Goal: Register for event/course

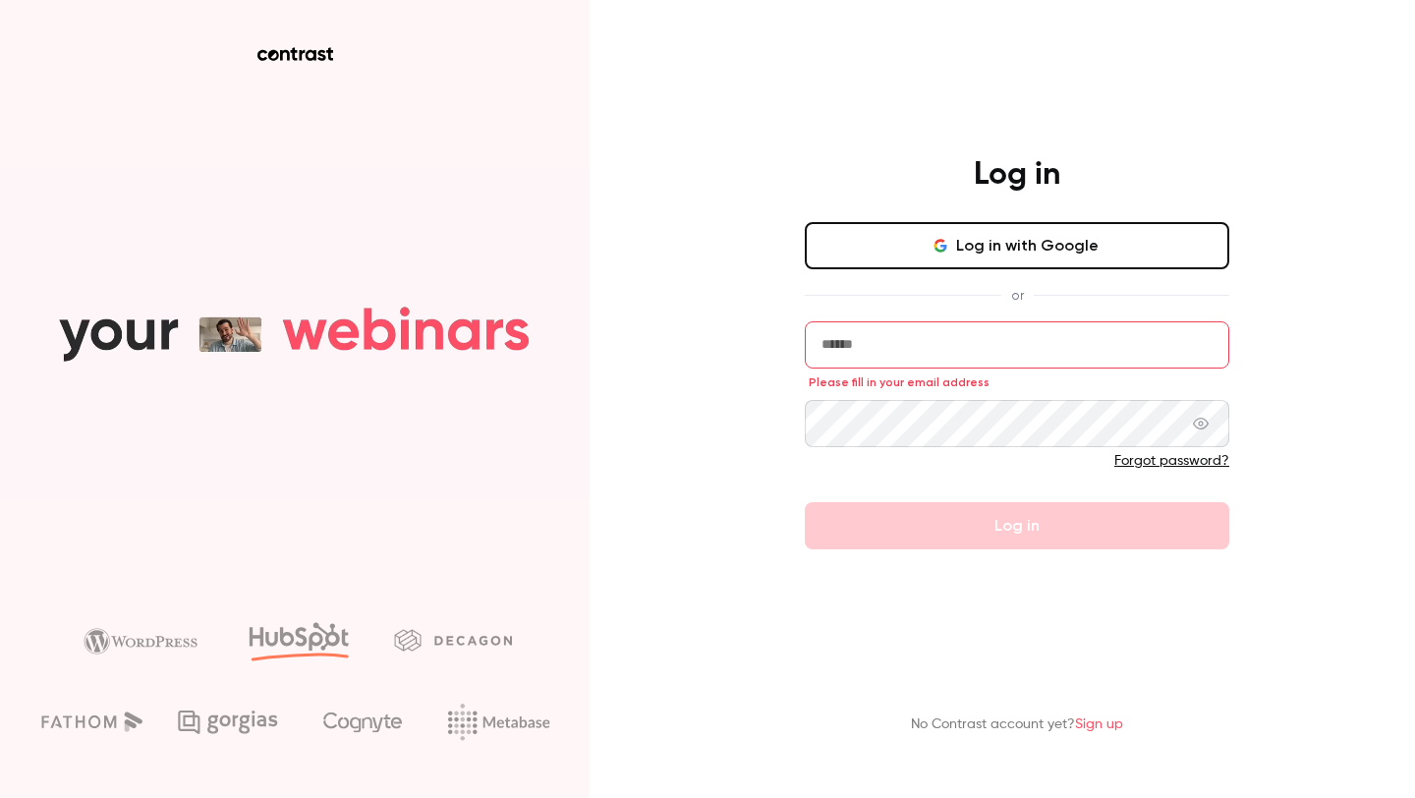
click at [883, 241] on button "Log in with Google" at bounding box center [1017, 245] width 424 height 47
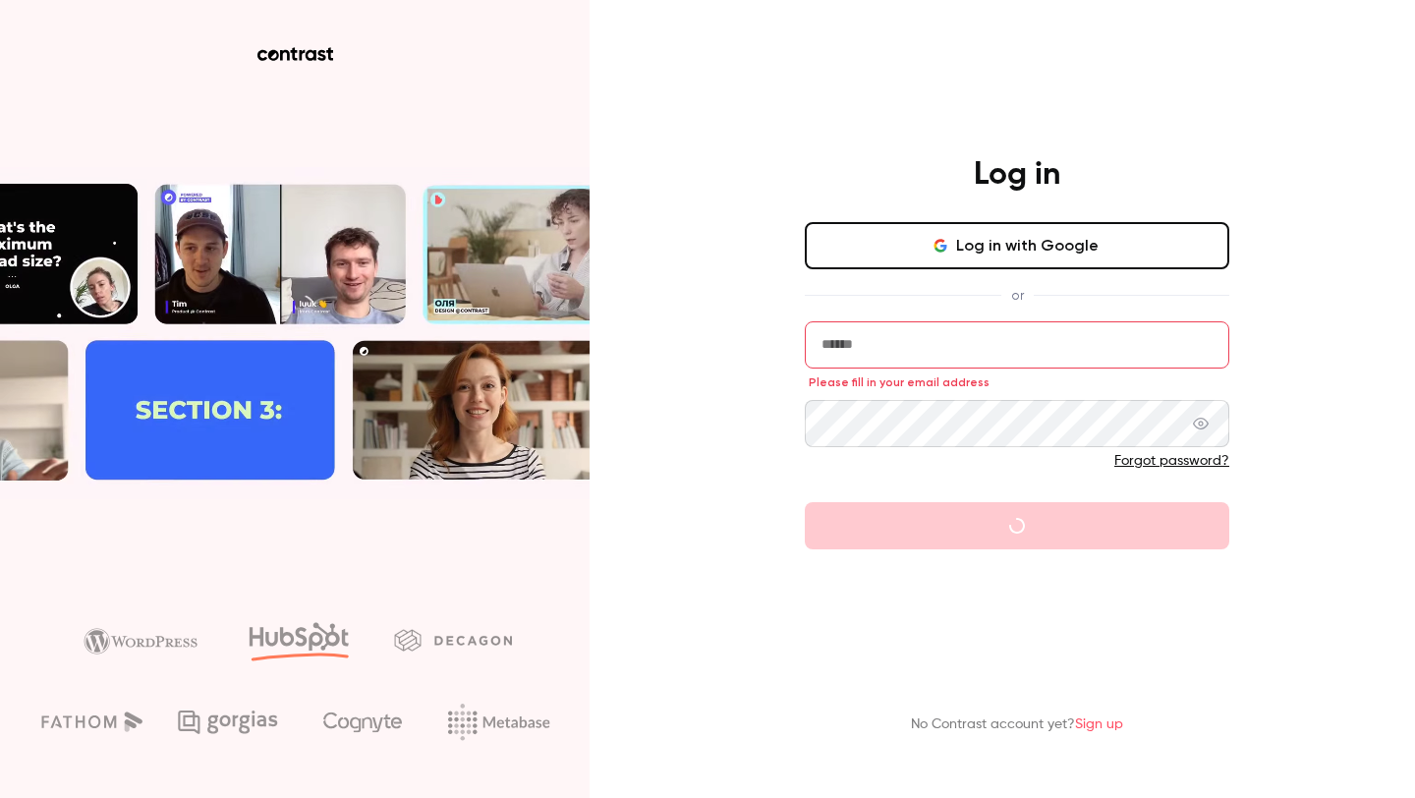
click at [1000, 263] on button "Log in with Google" at bounding box center [1017, 245] width 424 height 47
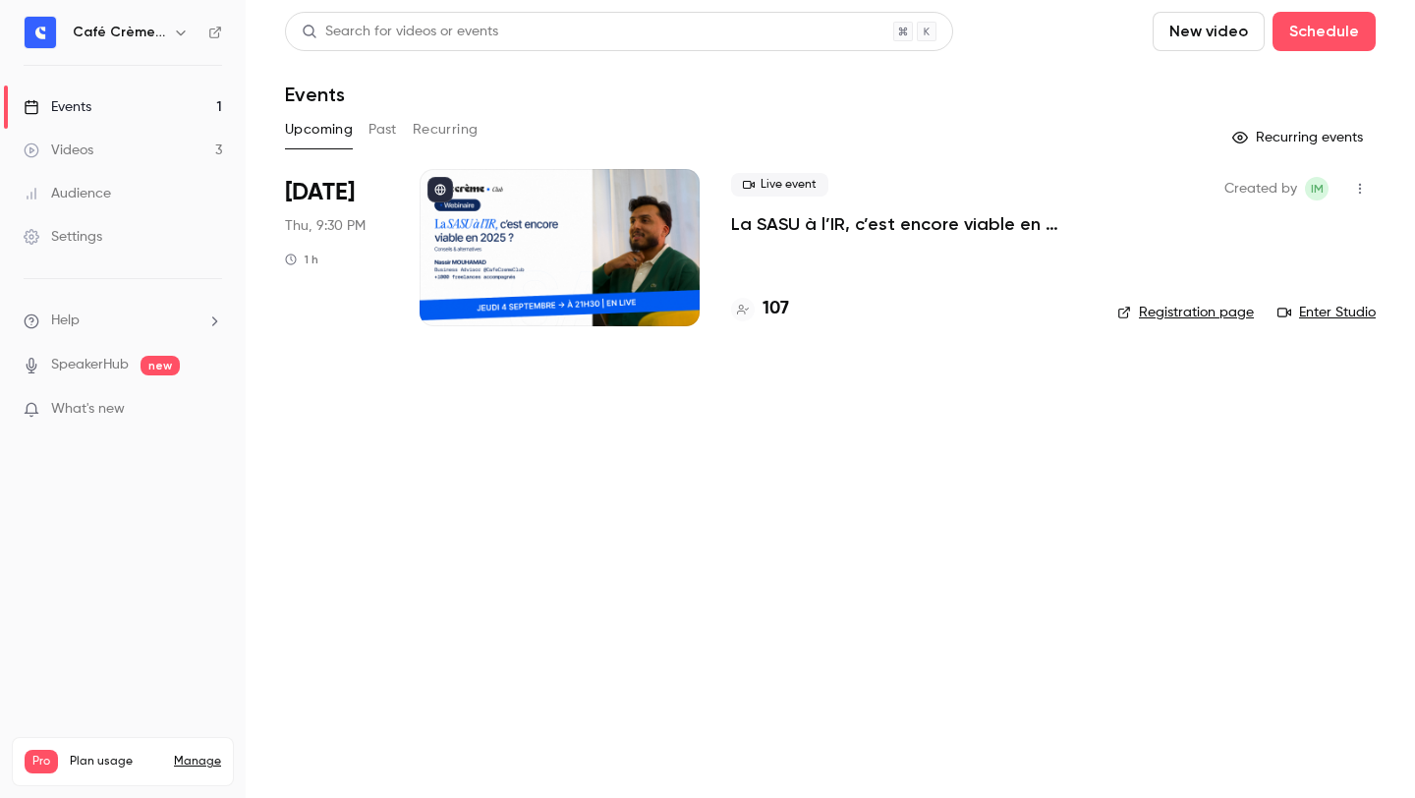
click at [934, 228] on p "La SASU à l’IR, c’est encore viable en 2025 ? [MASTERCLASS]" at bounding box center [908, 224] width 355 height 24
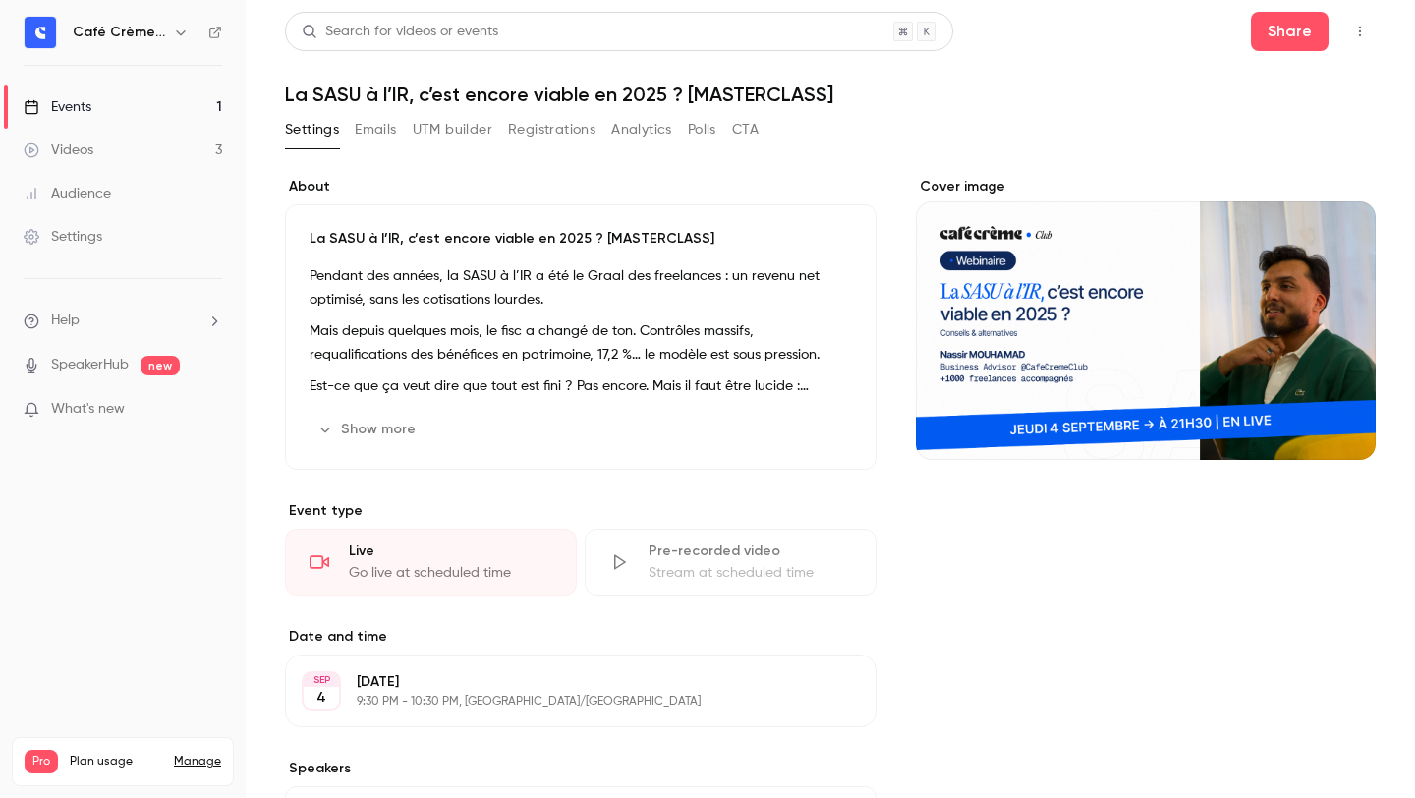
click at [525, 139] on button "Registrations" at bounding box center [551, 129] width 87 height 31
